Goal: Check status: Check status

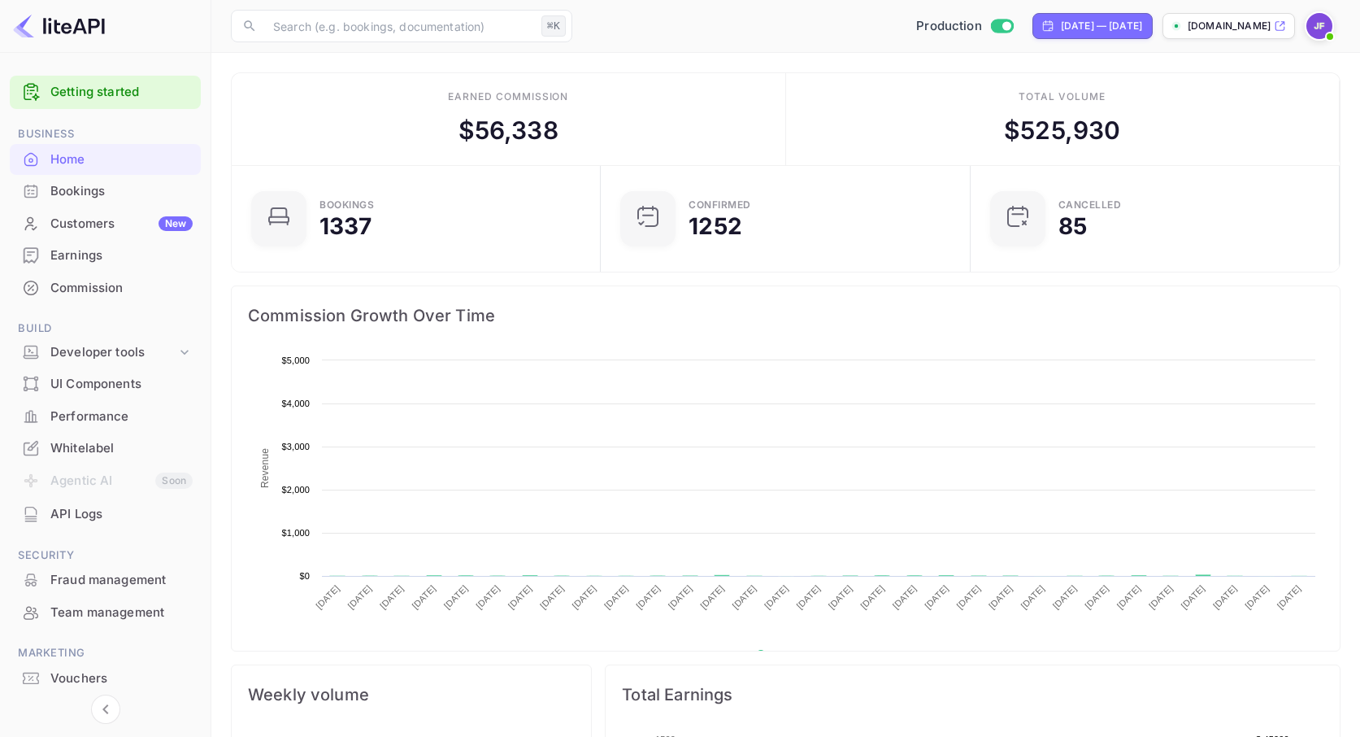
scroll to position [264, 359]
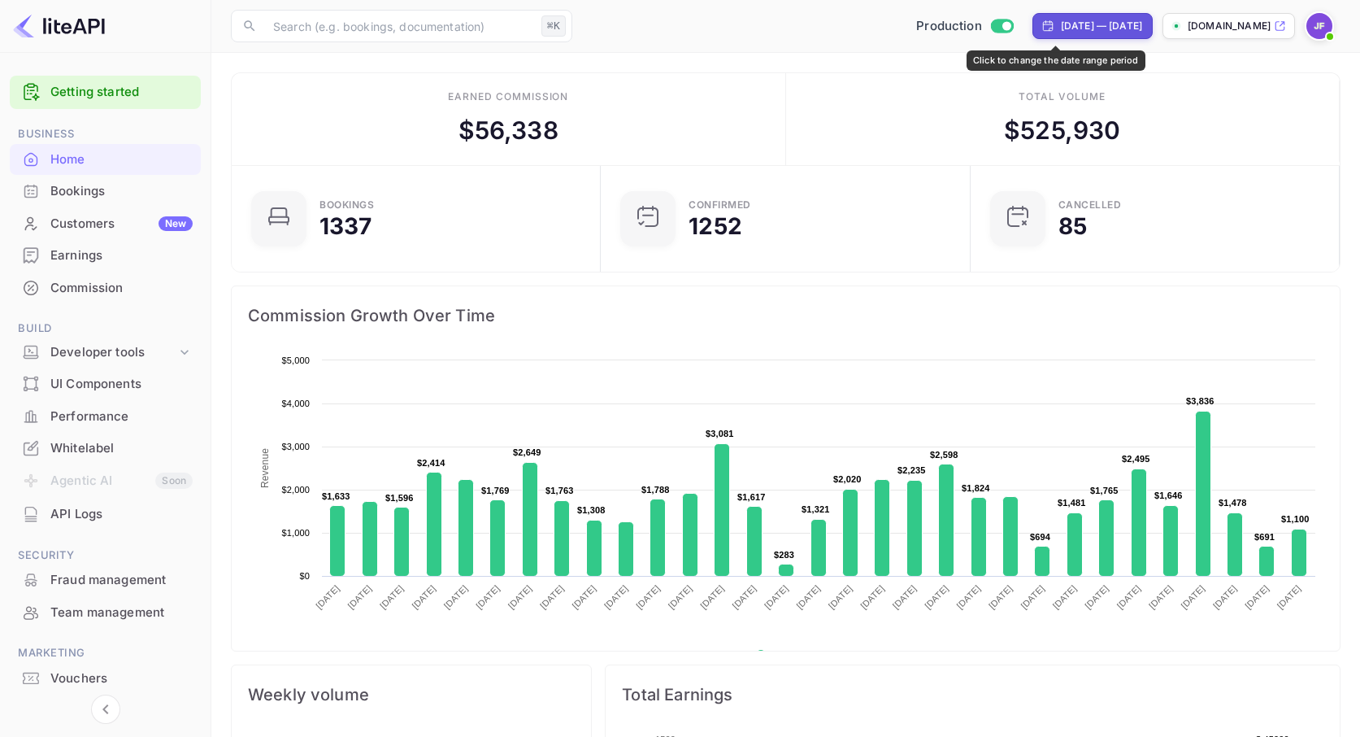
click at [1061, 30] on div "[DATE] — [DATE]" at bounding box center [1101, 26] width 81 height 15
select select "6"
select select "2025"
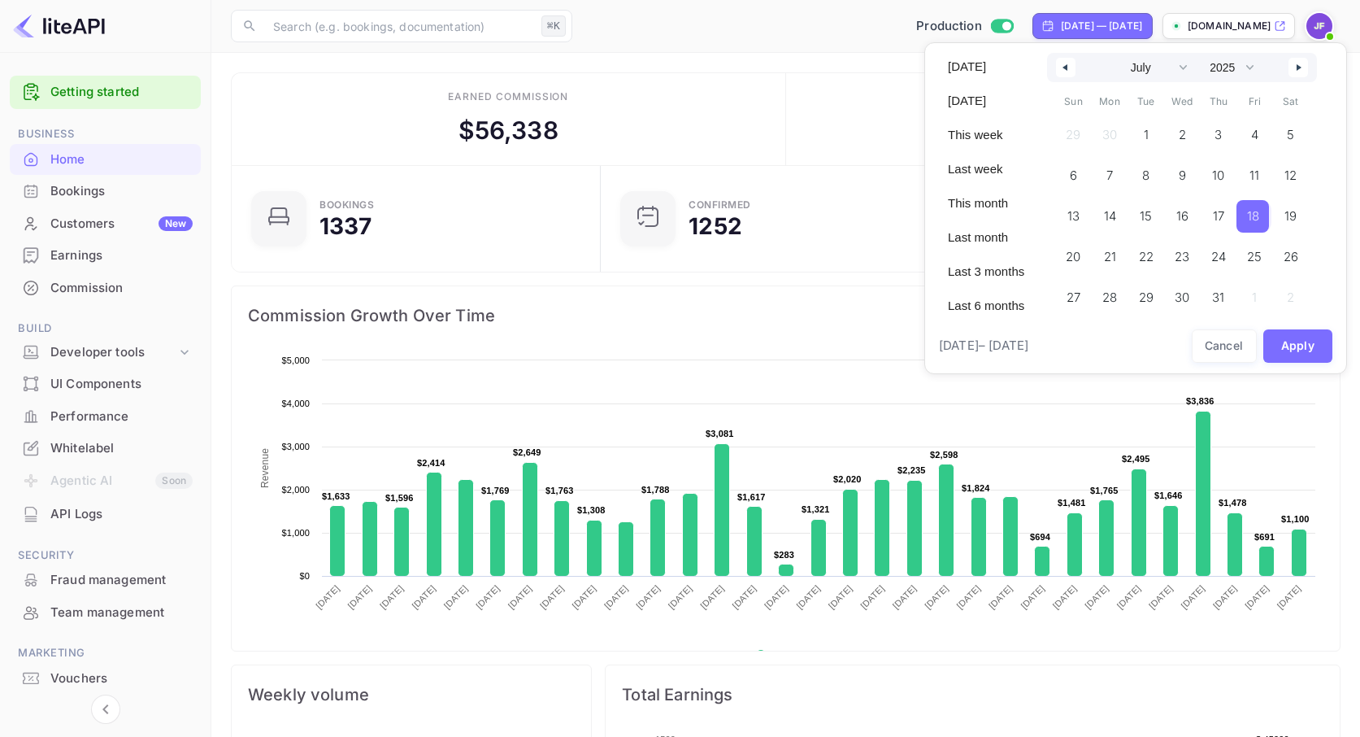
click at [1260, 218] on span "18" at bounding box center [1253, 216] width 12 height 29
click at [1305, 69] on icon "button" at bounding box center [1301, 67] width 8 height 7
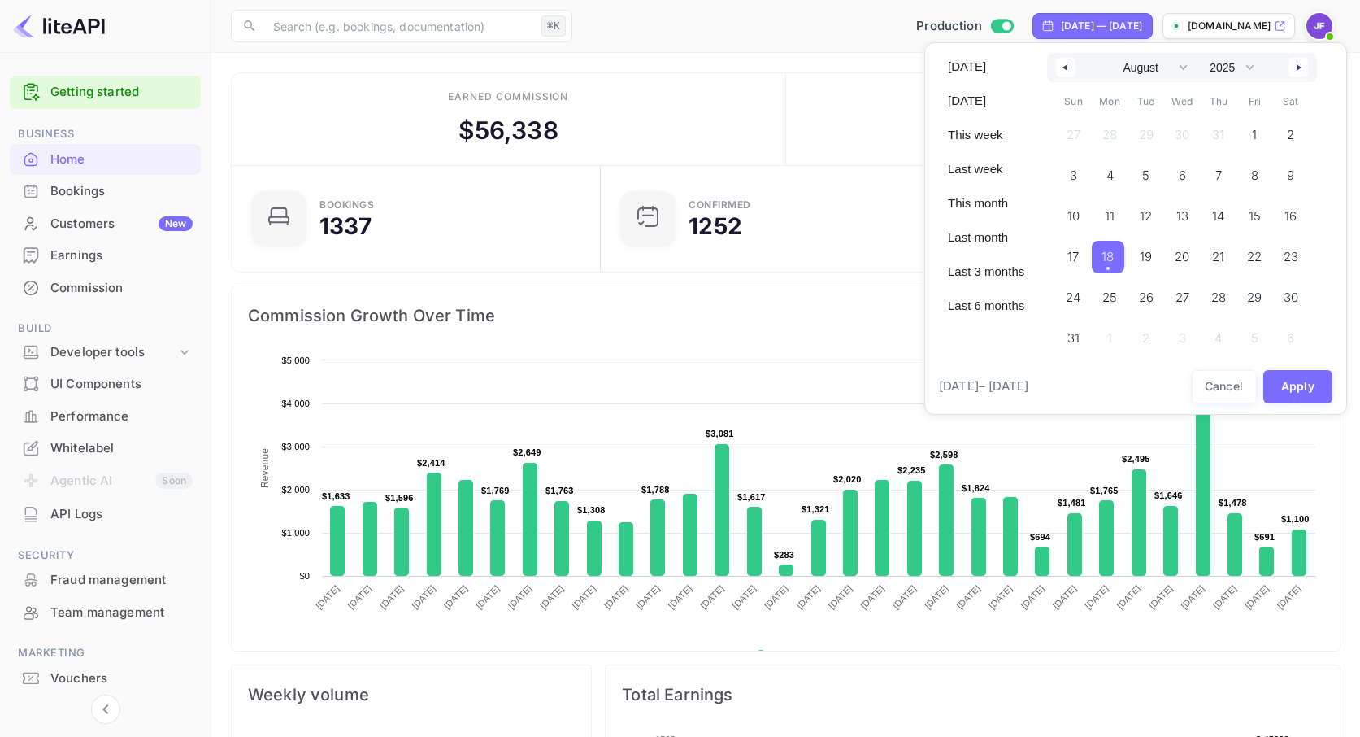
drag, startPoint x: 1118, startPoint y: 259, endPoint x: 1176, endPoint y: 294, distance: 67.5
click at [1114, 259] on span "18" at bounding box center [1108, 256] width 12 height 29
select select "6"
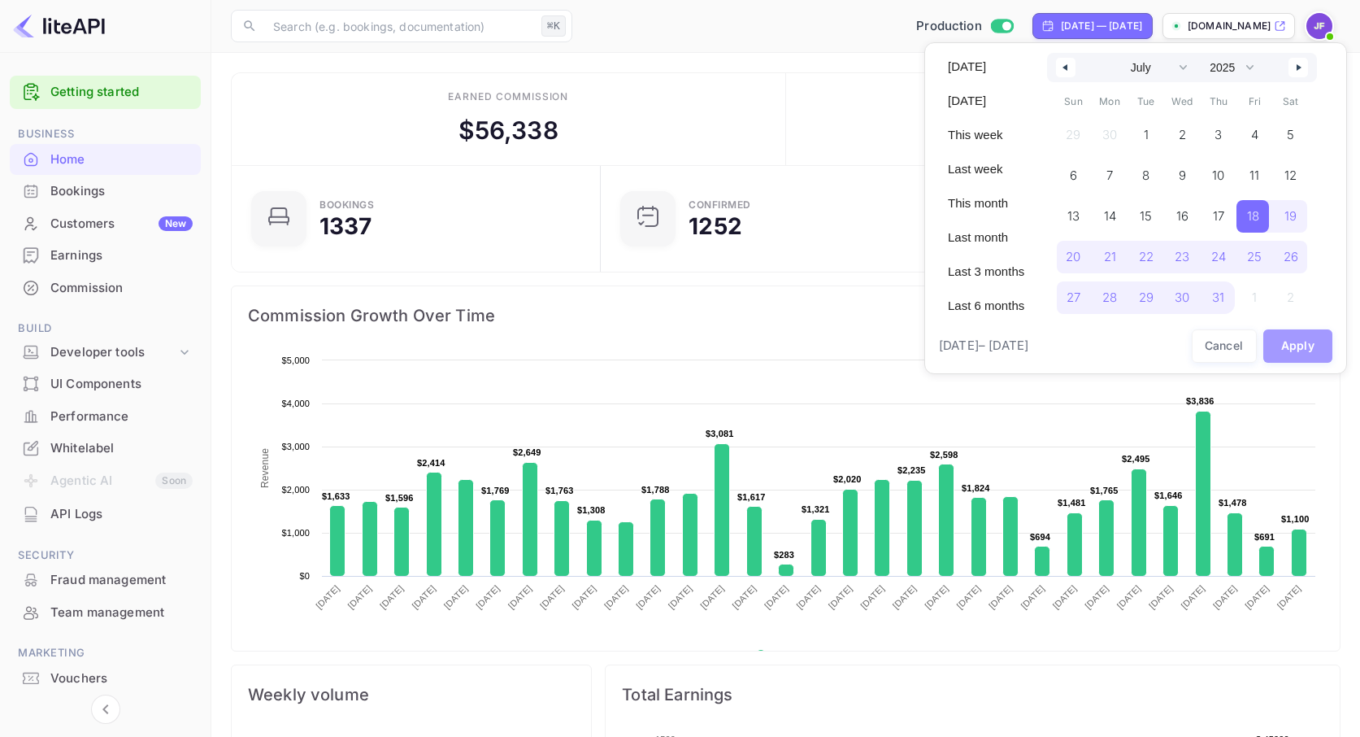
drag, startPoint x: 1296, startPoint y: 347, endPoint x: 1260, endPoint y: 352, distance: 36.1
click at [1296, 347] on button "Apply" at bounding box center [1299, 345] width 70 height 33
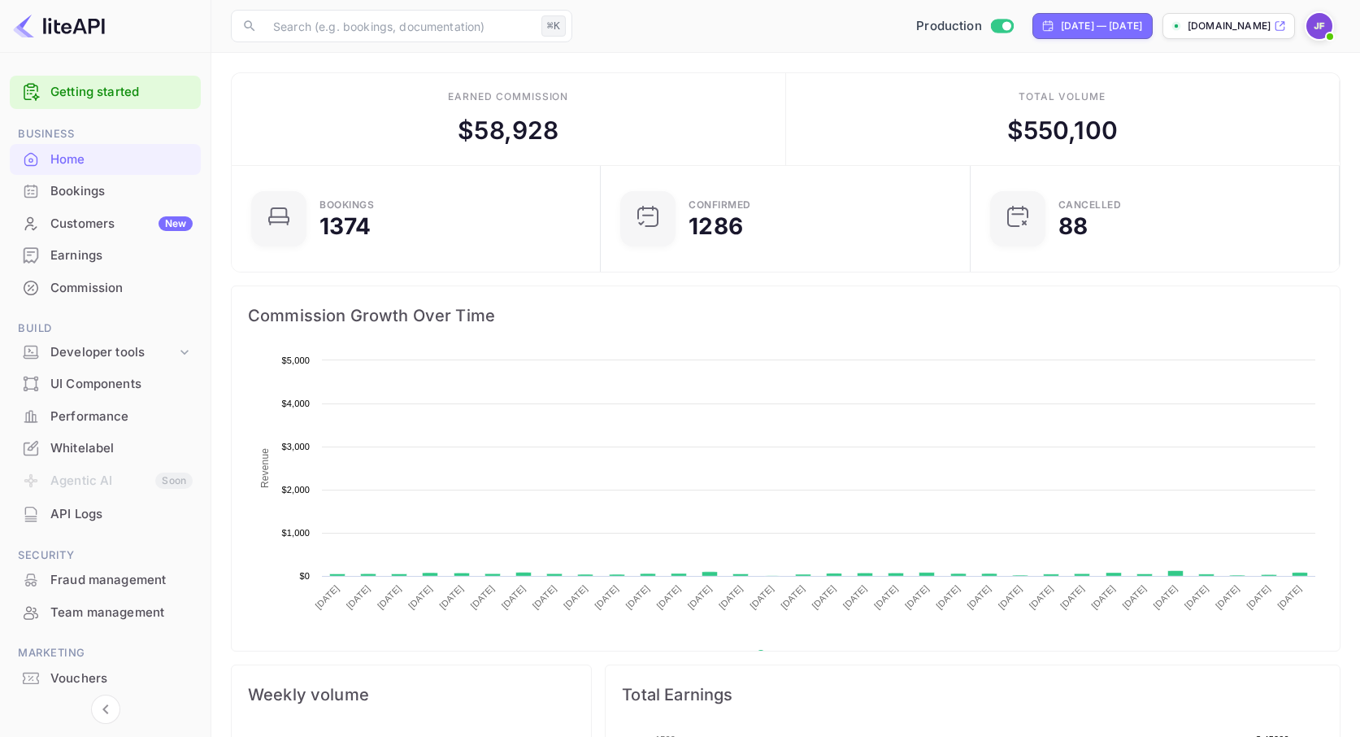
scroll to position [1, 0]
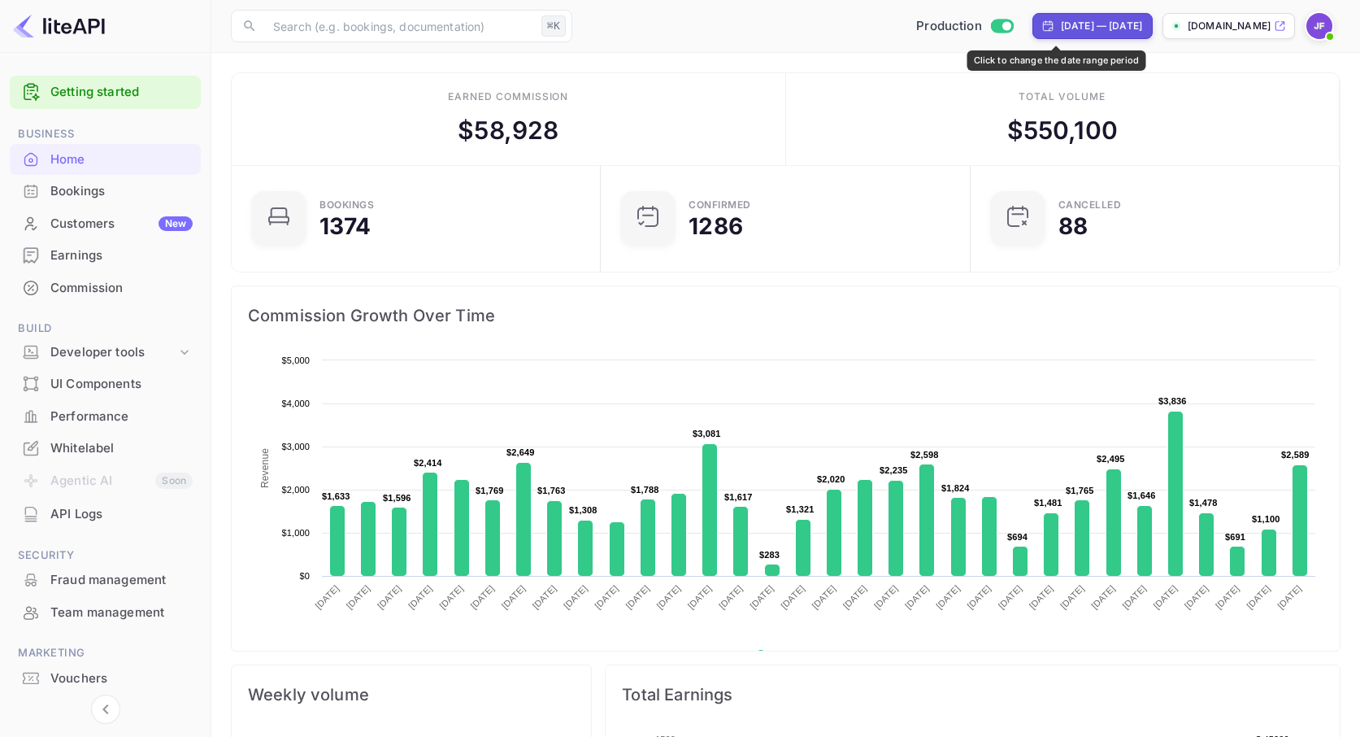
click at [1061, 24] on div "[DATE] — [DATE]" at bounding box center [1101, 26] width 81 height 15
select select "6"
select select "2025"
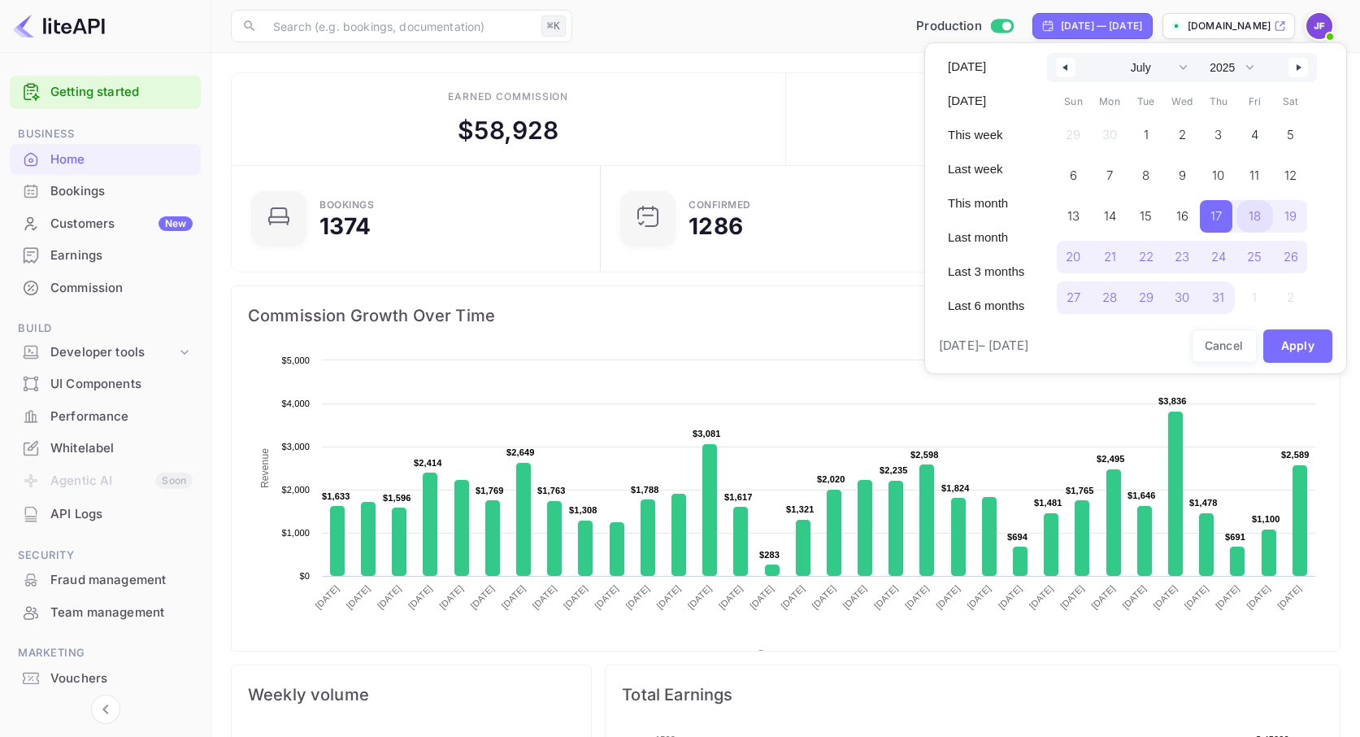
drag, startPoint x: 1256, startPoint y: 216, endPoint x: 1258, endPoint y: 233, distance: 16.3
click at [1256, 216] on span "18" at bounding box center [1255, 216] width 12 height 29
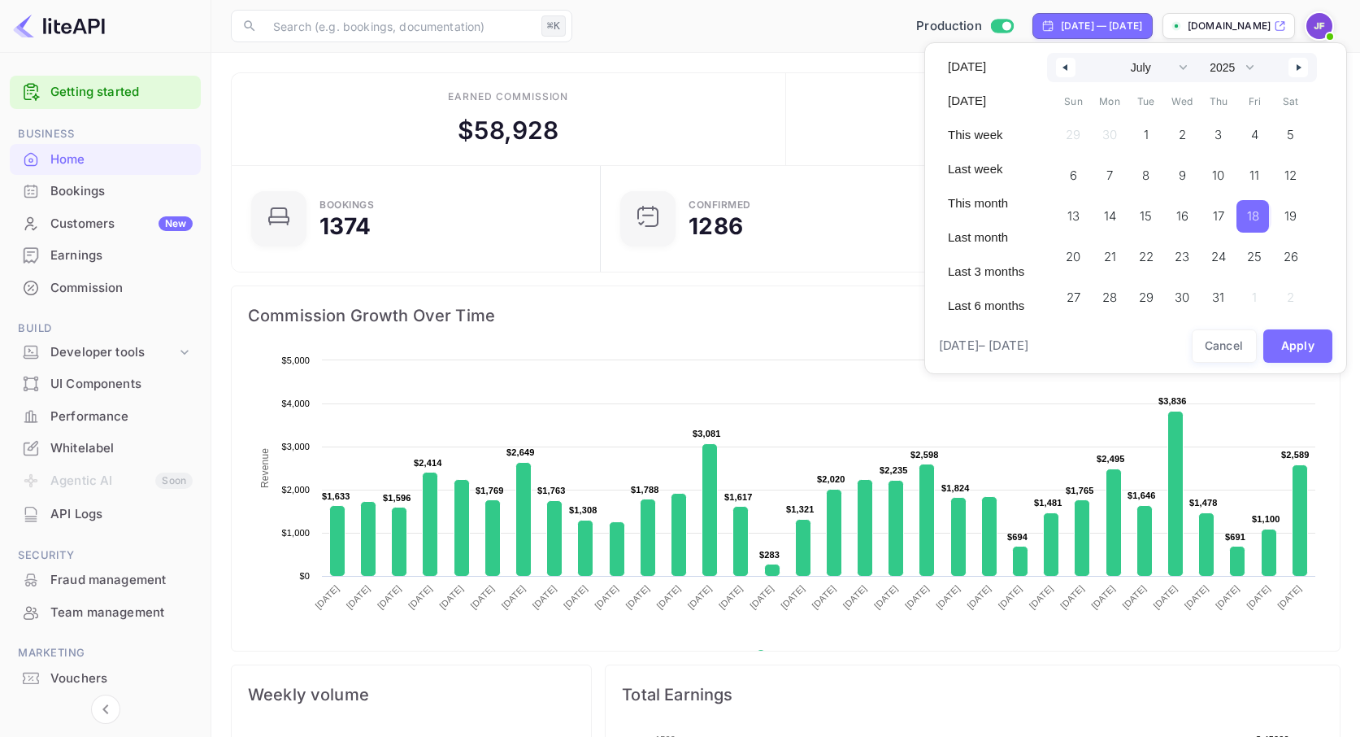
click at [1304, 68] on icon "button" at bounding box center [1301, 67] width 8 height 7
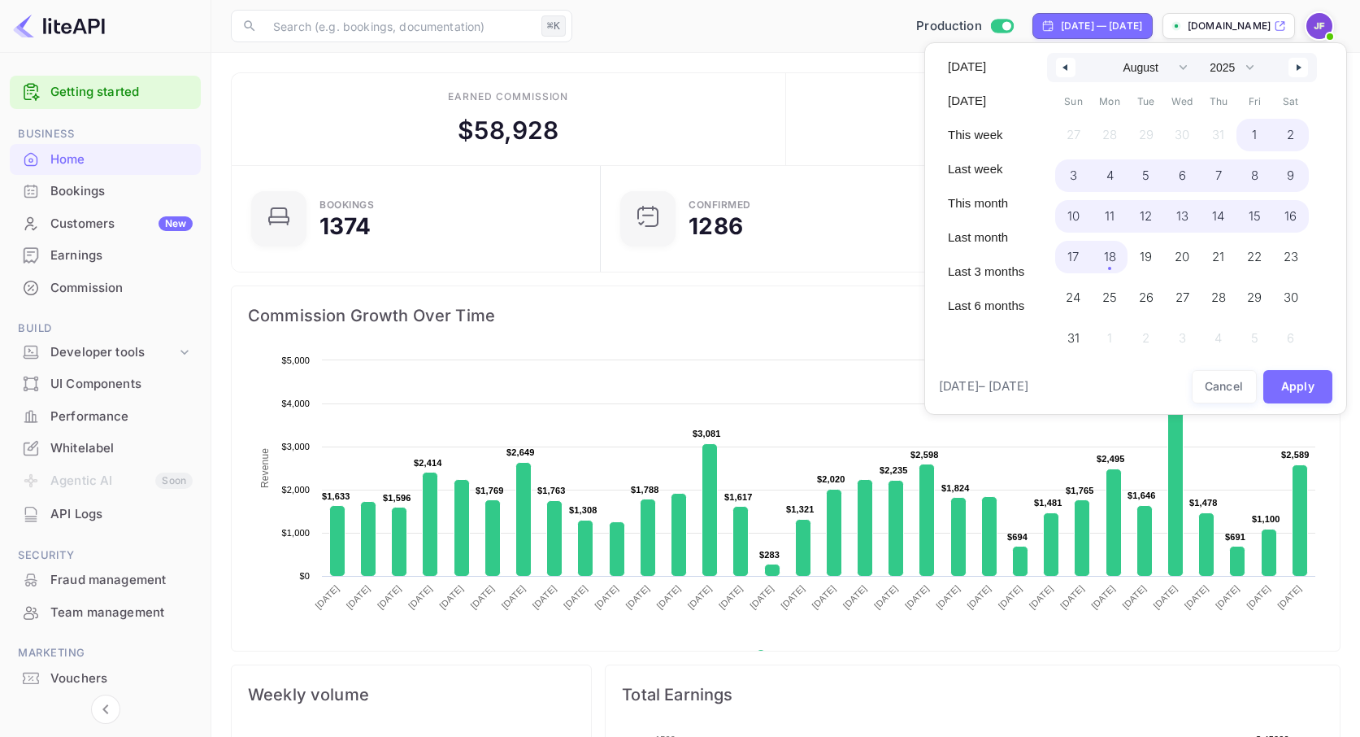
click at [1115, 259] on span "18" at bounding box center [1110, 256] width 12 height 29
select select "6"
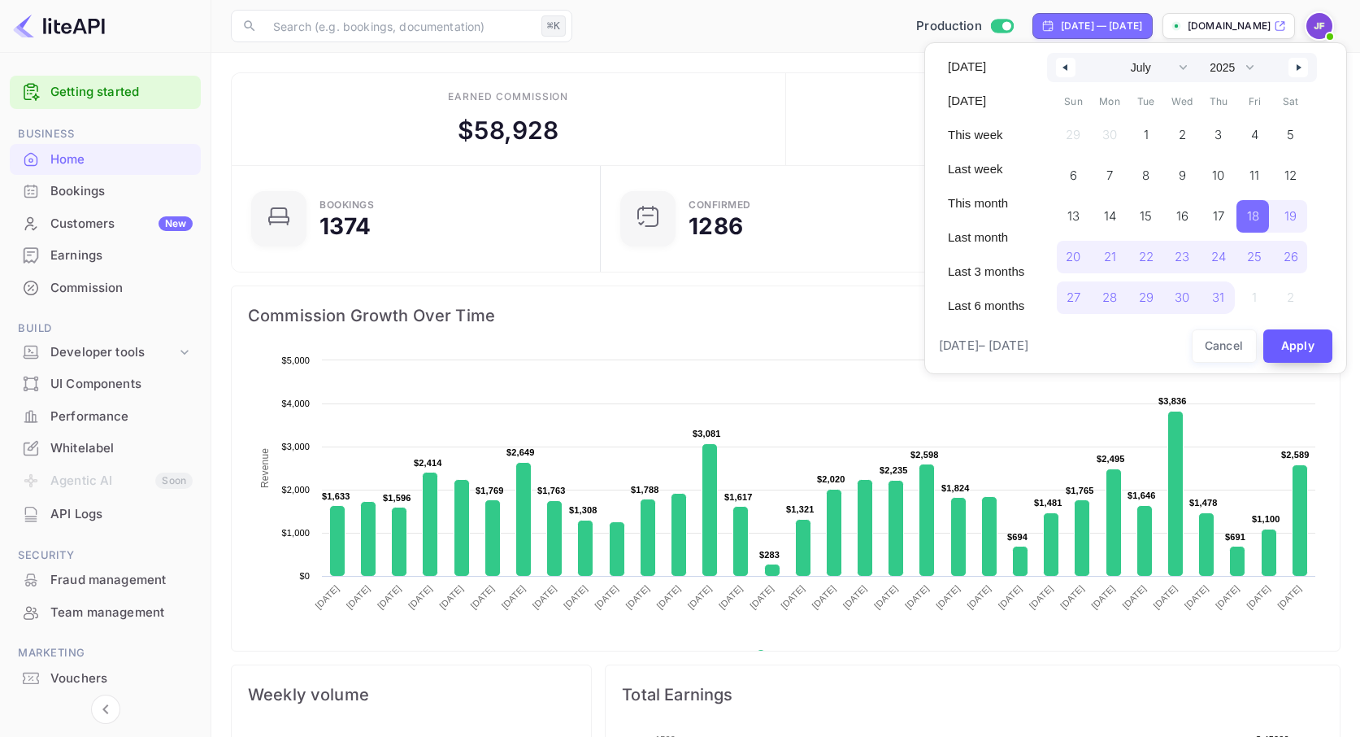
click at [1301, 347] on button "Apply" at bounding box center [1299, 345] width 70 height 33
